Goal: Transaction & Acquisition: Book appointment/travel/reservation

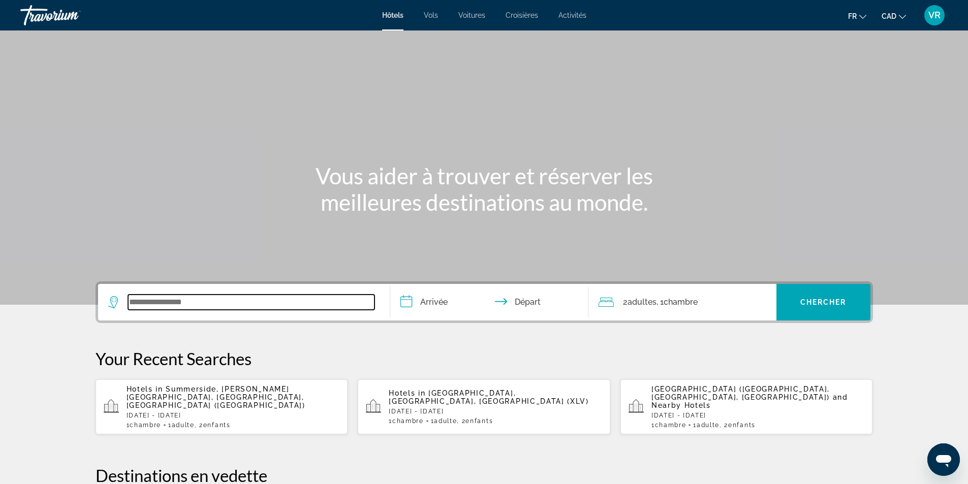
click at [218, 301] on input "Search widget" at bounding box center [251, 302] width 246 height 15
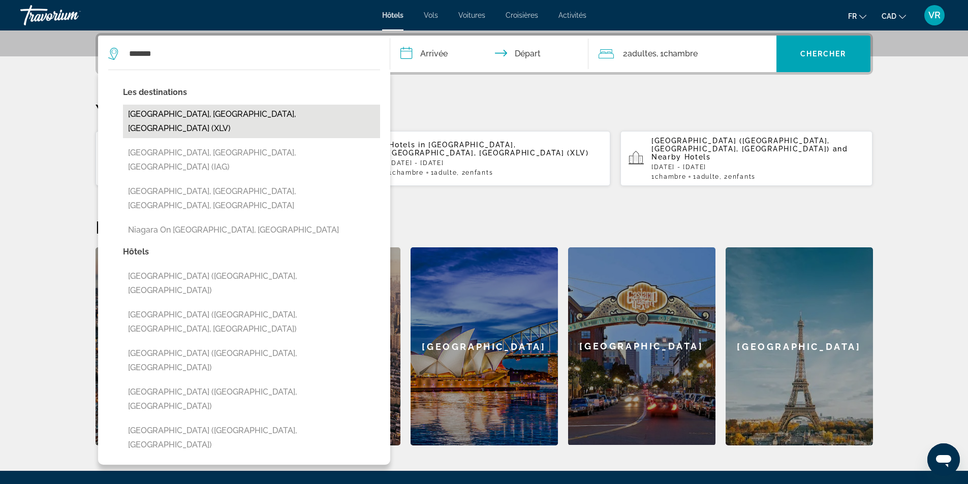
click at [222, 114] on button "[GEOGRAPHIC_DATA], [GEOGRAPHIC_DATA], [GEOGRAPHIC_DATA] (XLV)" at bounding box center [251, 122] width 257 height 34
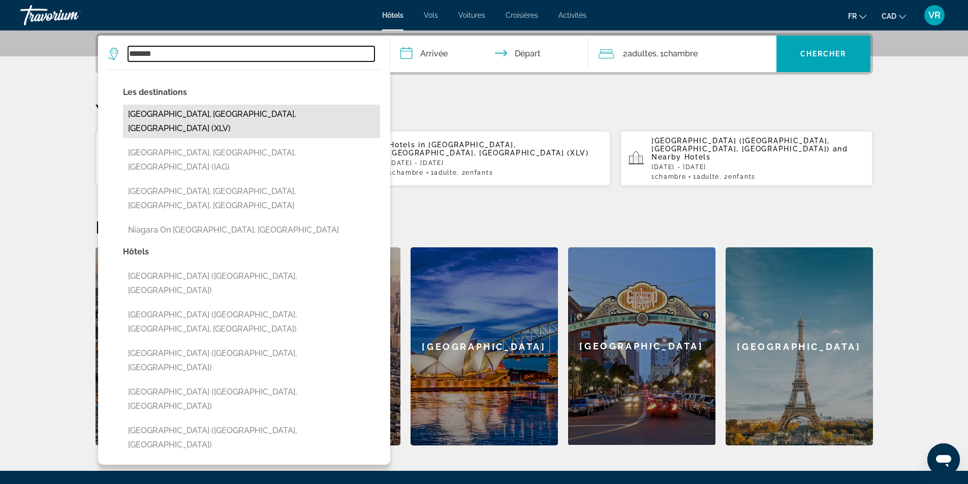
type input "**********"
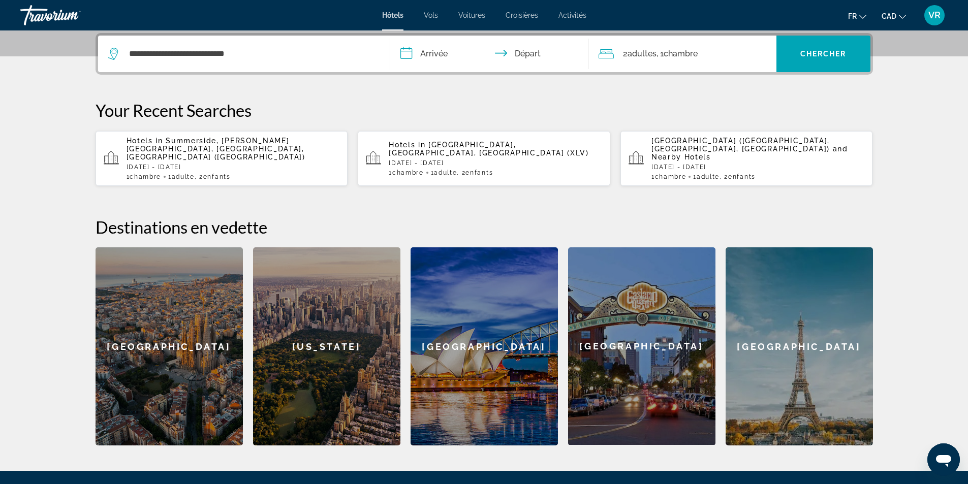
click at [443, 49] on input "**********" at bounding box center [491, 56] width 202 height 40
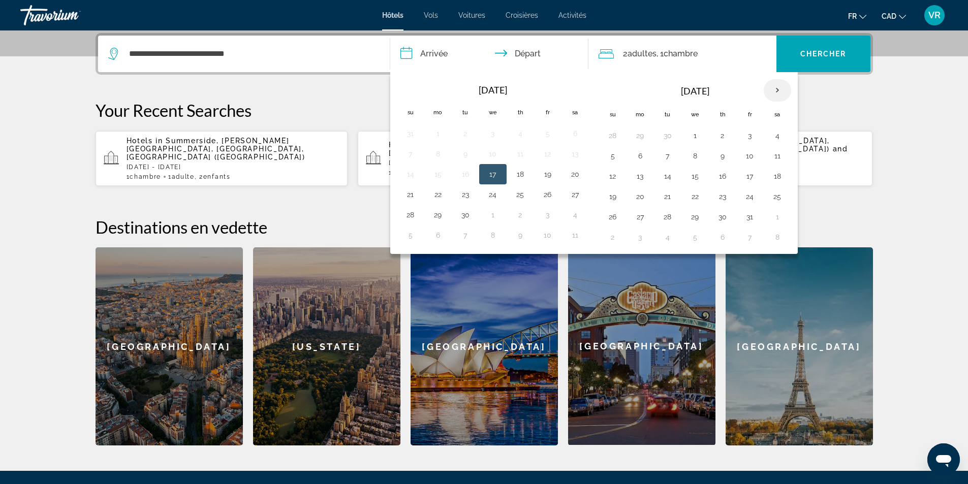
click at [774, 89] on th "Next month" at bounding box center [777, 90] width 27 height 22
click at [722, 155] on button "8" at bounding box center [722, 156] width 16 height 14
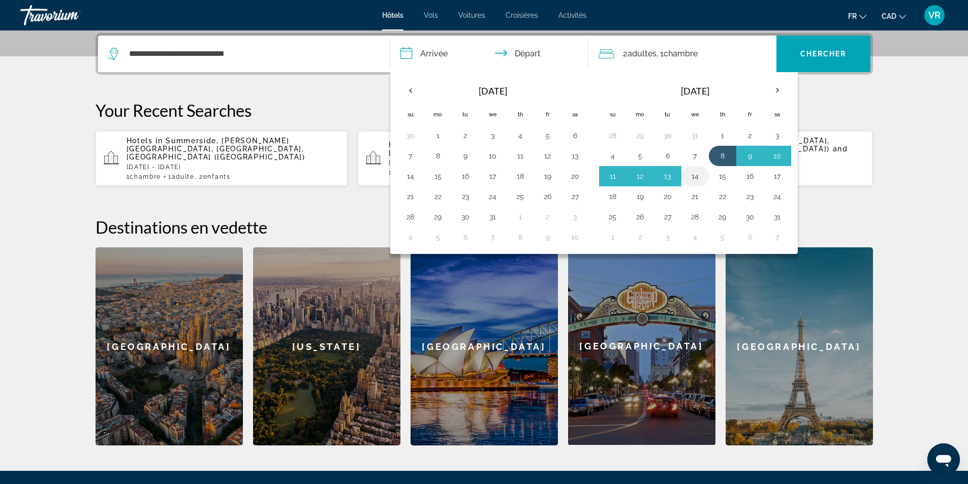
click at [696, 178] on button "14" at bounding box center [695, 176] width 16 height 14
type input "**********"
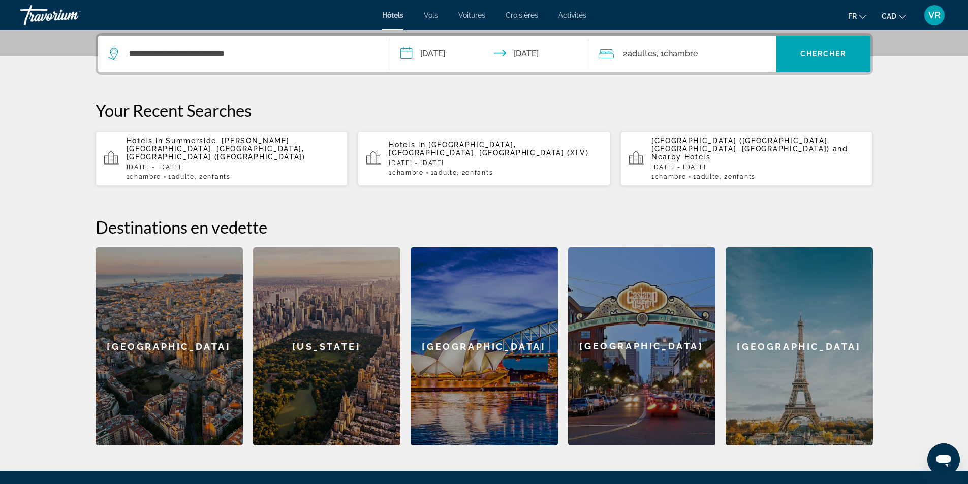
click at [668, 51] on span "Chambre" at bounding box center [681, 54] width 34 height 10
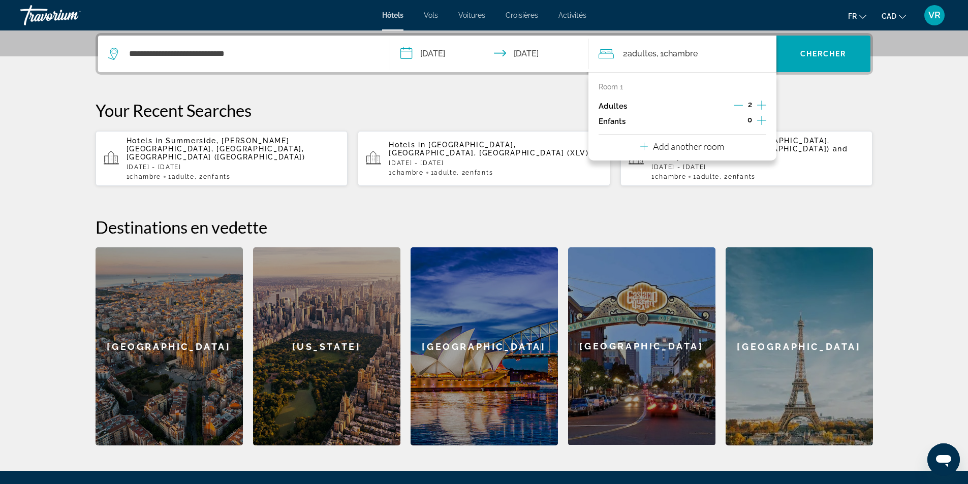
click at [737, 104] on icon "Decrement adults" at bounding box center [738, 105] width 9 height 9
click at [758, 118] on icon "Increment children" at bounding box center [761, 120] width 9 height 12
click at [758, 119] on icon "Increment children" at bounding box center [761, 120] width 9 height 12
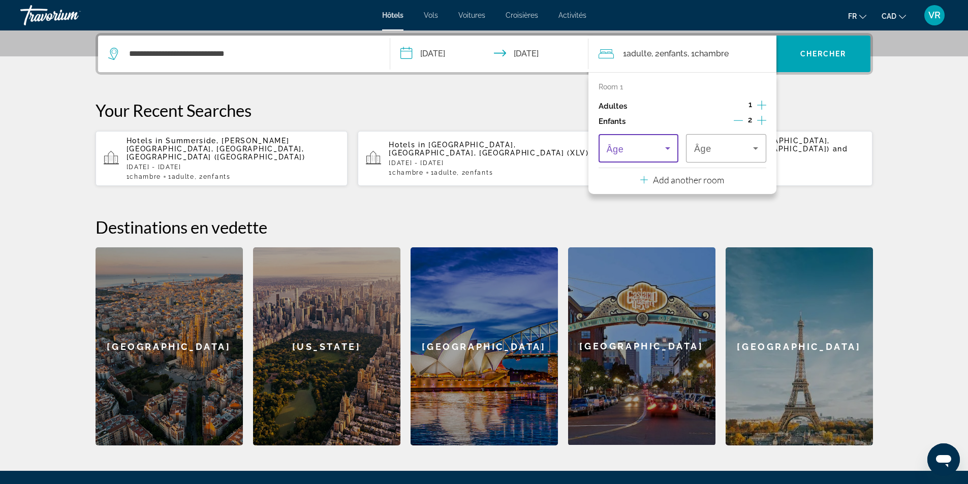
click at [666, 148] on icon "Travelers: 1 adult, 2 children" at bounding box center [668, 148] width 12 height 12
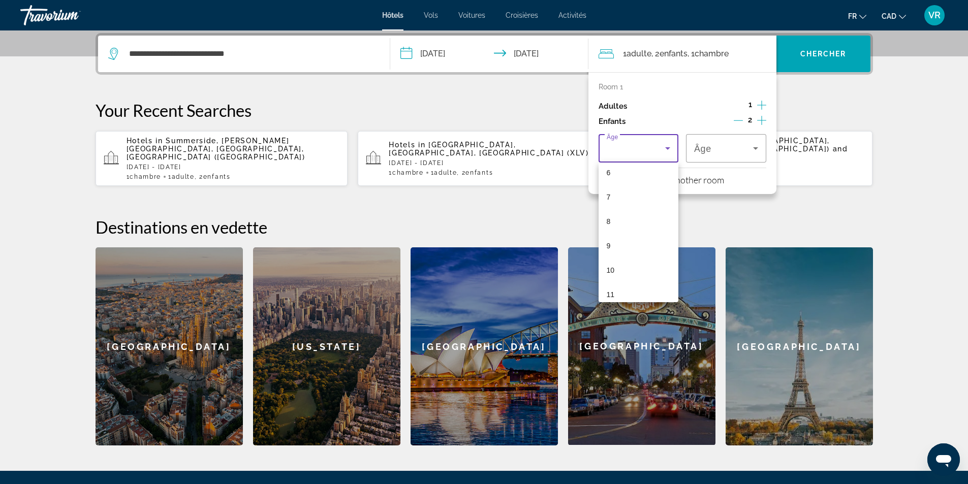
scroll to position [305, 0]
click at [613, 218] on span "14" at bounding box center [611, 215] width 8 height 12
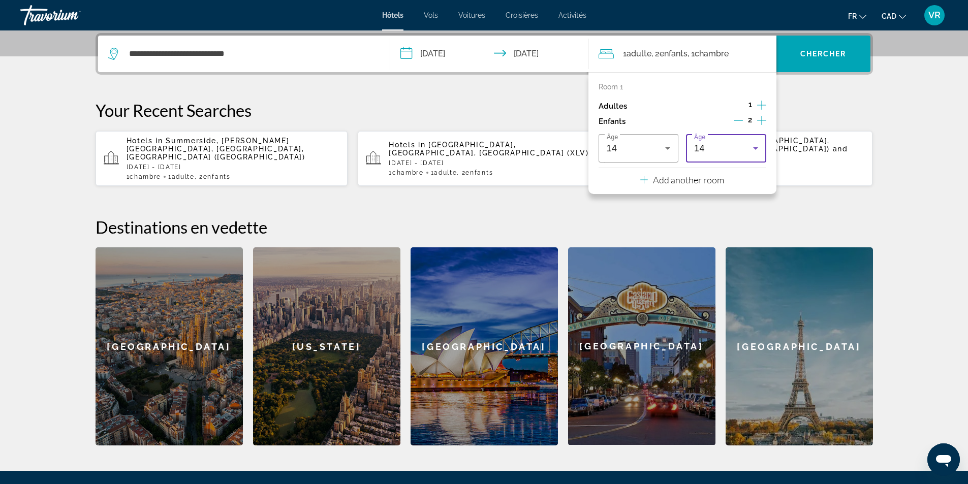
click at [714, 148] on div "14" at bounding box center [723, 148] width 59 height 12
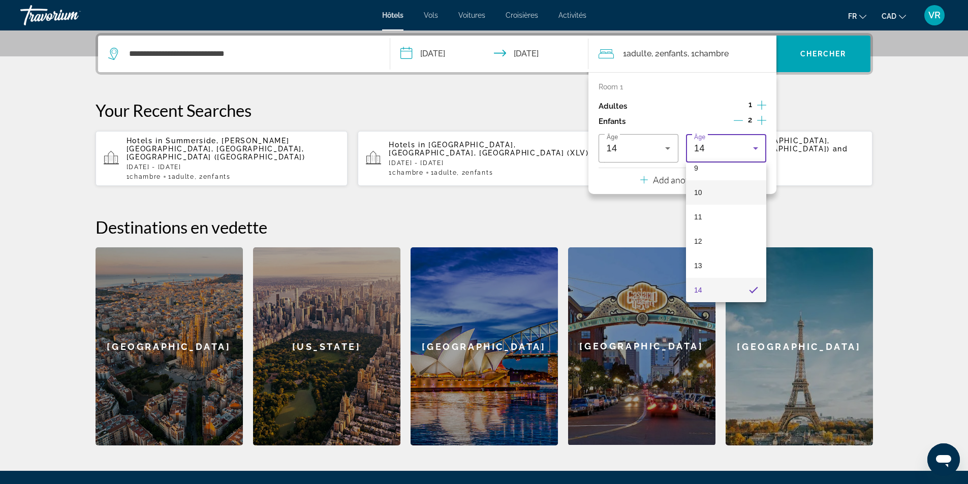
scroll to position [179, 0]
click at [706, 192] on mat-option "8" at bounding box center [726, 194] width 80 height 24
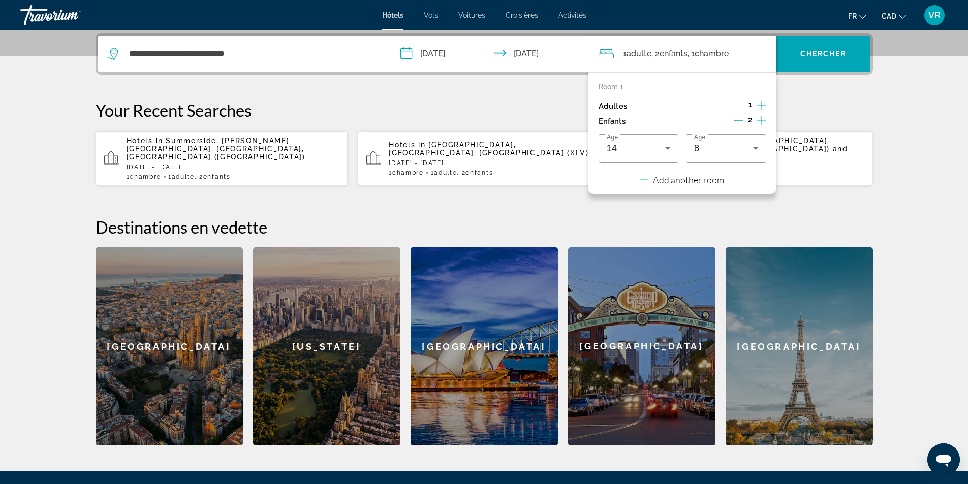
click at [826, 100] on div "**********" at bounding box center [484, 239] width 818 height 413
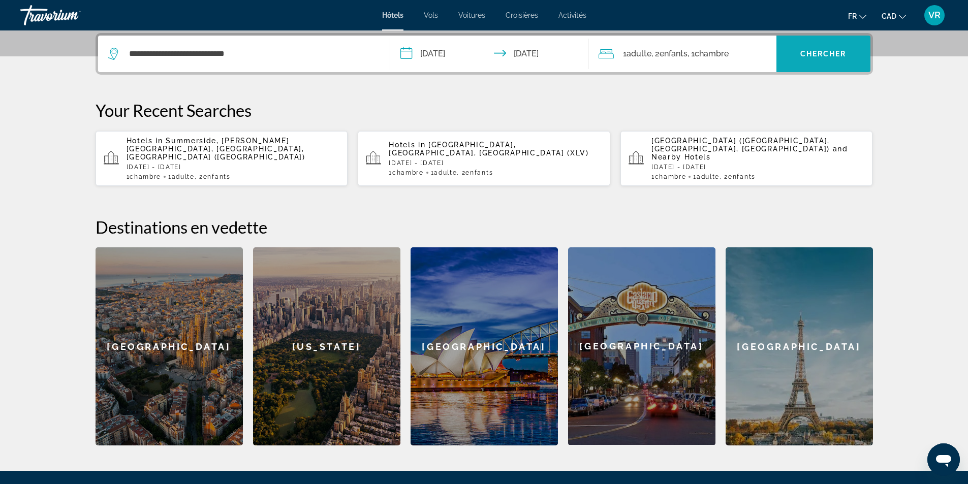
click at [821, 53] on span "Chercher" at bounding box center [823, 54] width 46 height 8
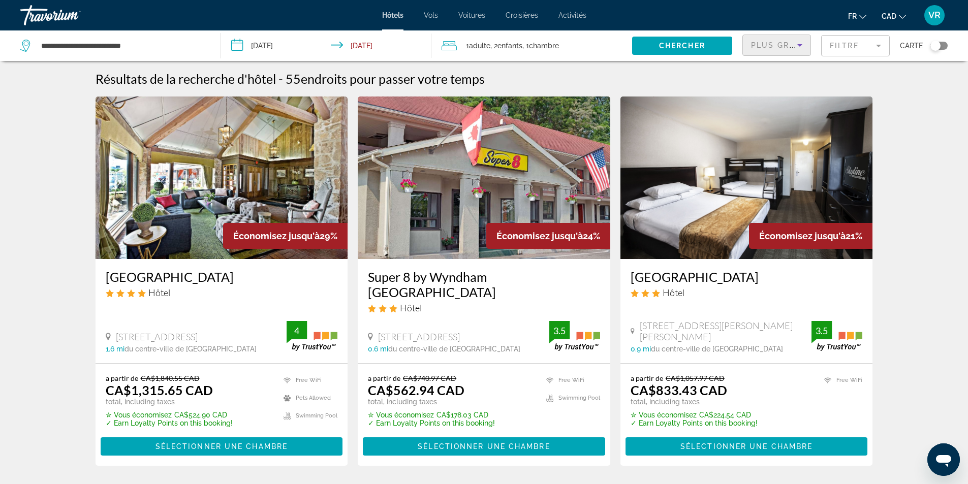
click at [801, 44] on icon "Sort by" at bounding box center [799, 45] width 5 height 3
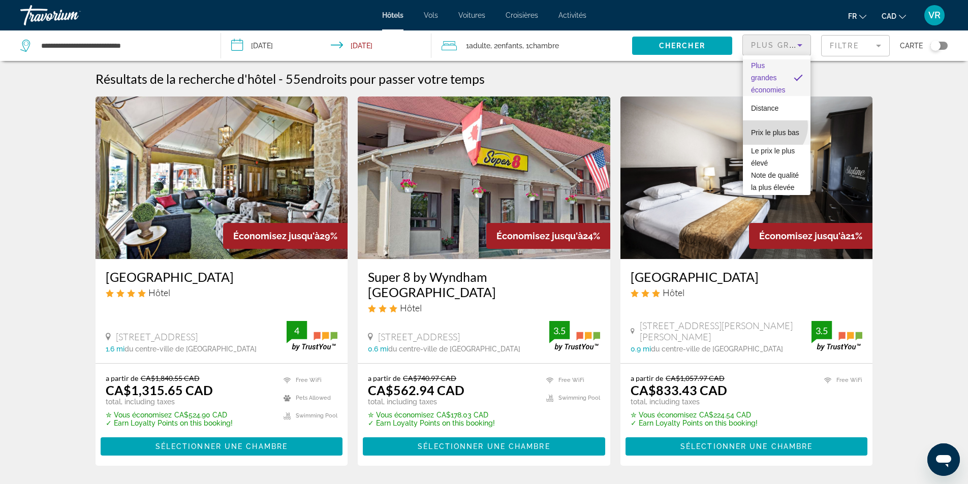
click at [771, 129] on span "Prix le plus bas" at bounding box center [775, 133] width 48 height 8
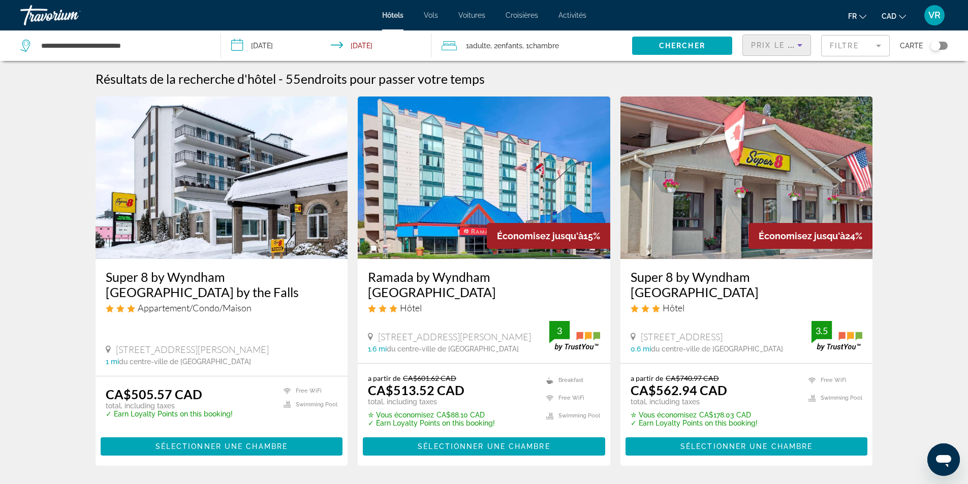
click at [861, 48] on mat-form-field "Filtre" at bounding box center [855, 45] width 69 height 21
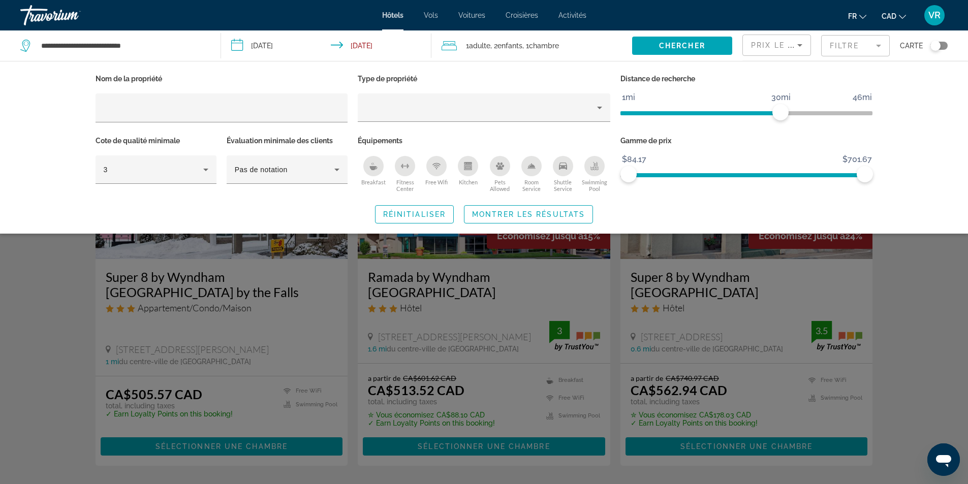
click at [374, 168] on icon "Breakfast" at bounding box center [374, 168] width 8 height 4
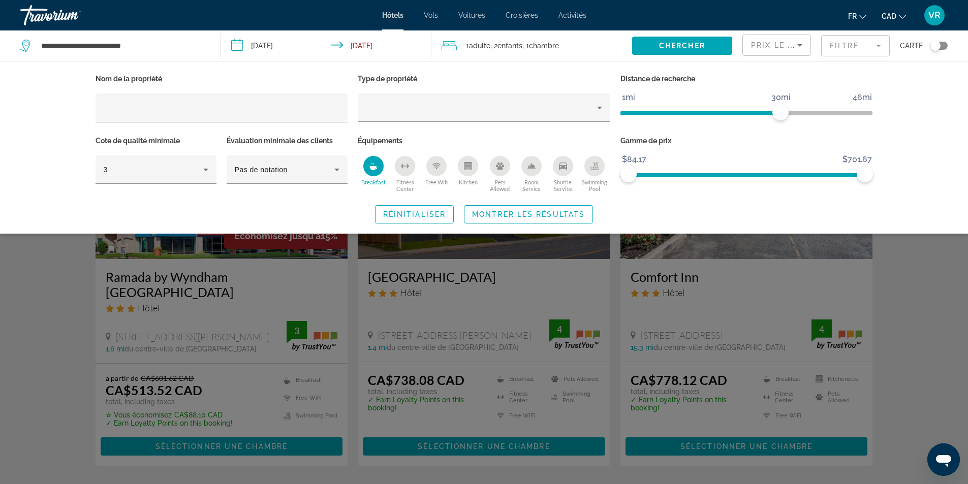
click at [437, 167] on icon "Free Wifi" at bounding box center [437, 168] width 4 height 2
click at [404, 169] on icon "Fitness Center" at bounding box center [405, 166] width 8 height 8
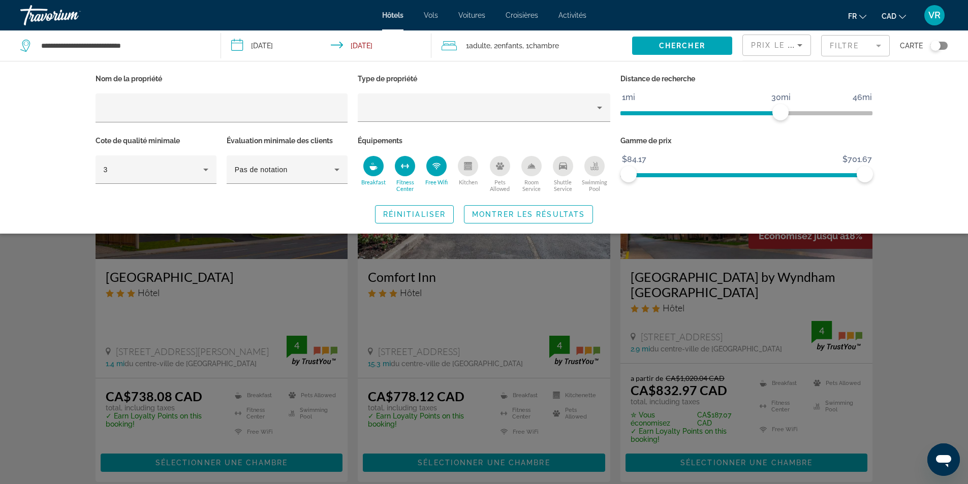
click at [596, 162] on icon "Swimming Pool" at bounding box center [594, 166] width 8 height 8
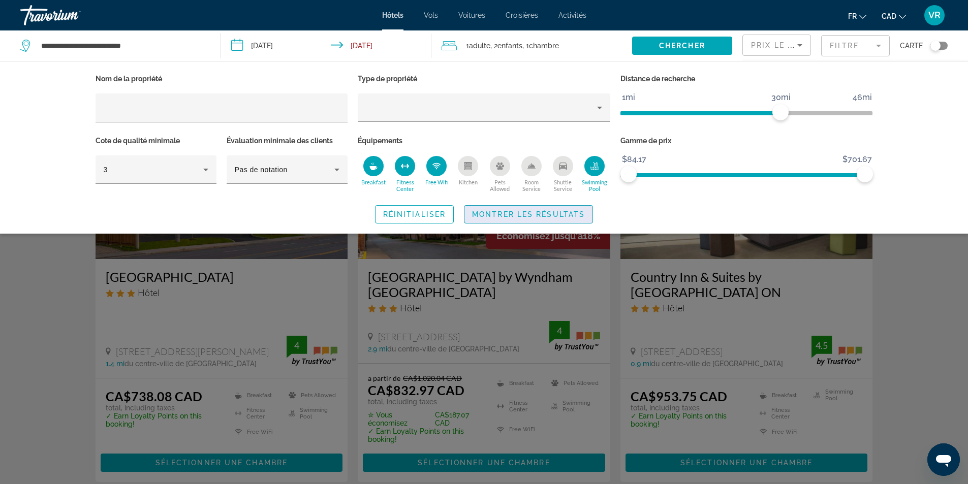
click at [575, 212] on span "Montrer les résultats" at bounding box center [528, 214] width 113 height 8
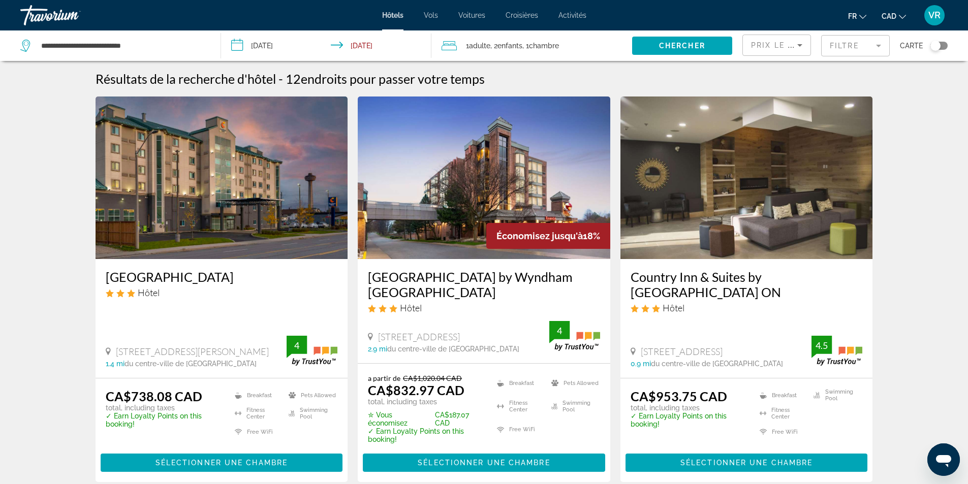
click at [939, 16] on span "VR" at bounding box center [934, 15] width 12 height 10
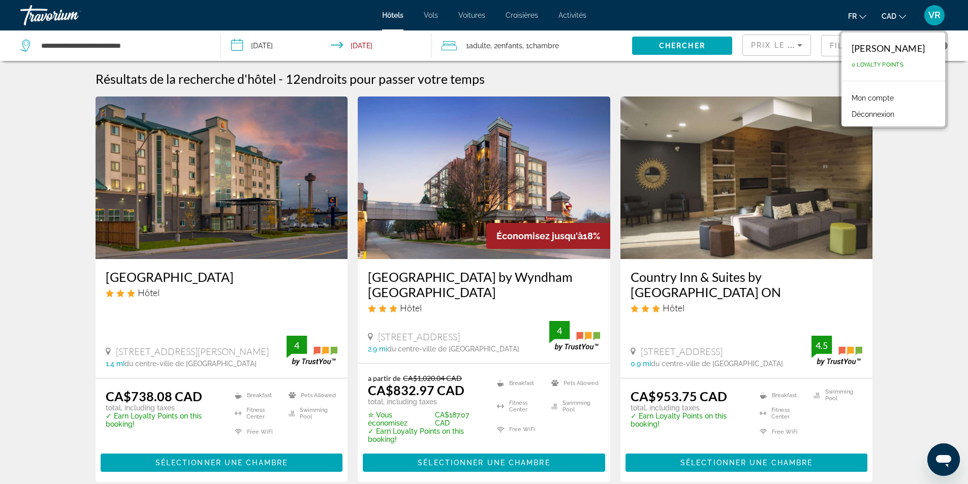
click at [894, 111] on button "Déconnexion" at bounding box center [872, 114] width 53 height 13
